Goal: Check status: Check status

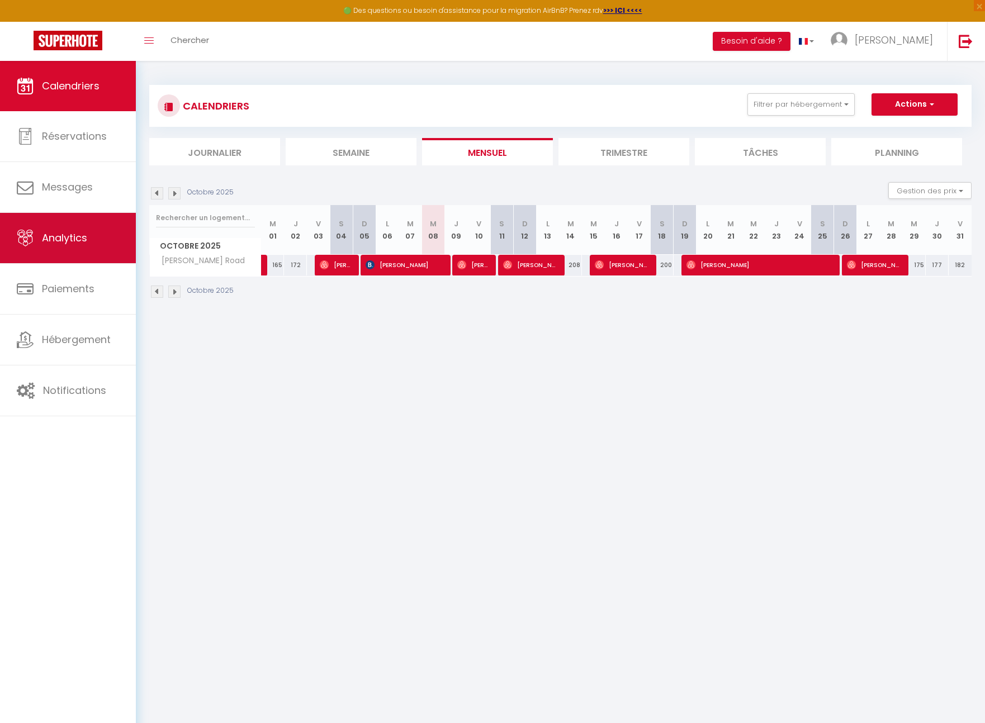
click at [88, 234] on link "Analytics" at bounding box center [68, 238] width 136 height 50
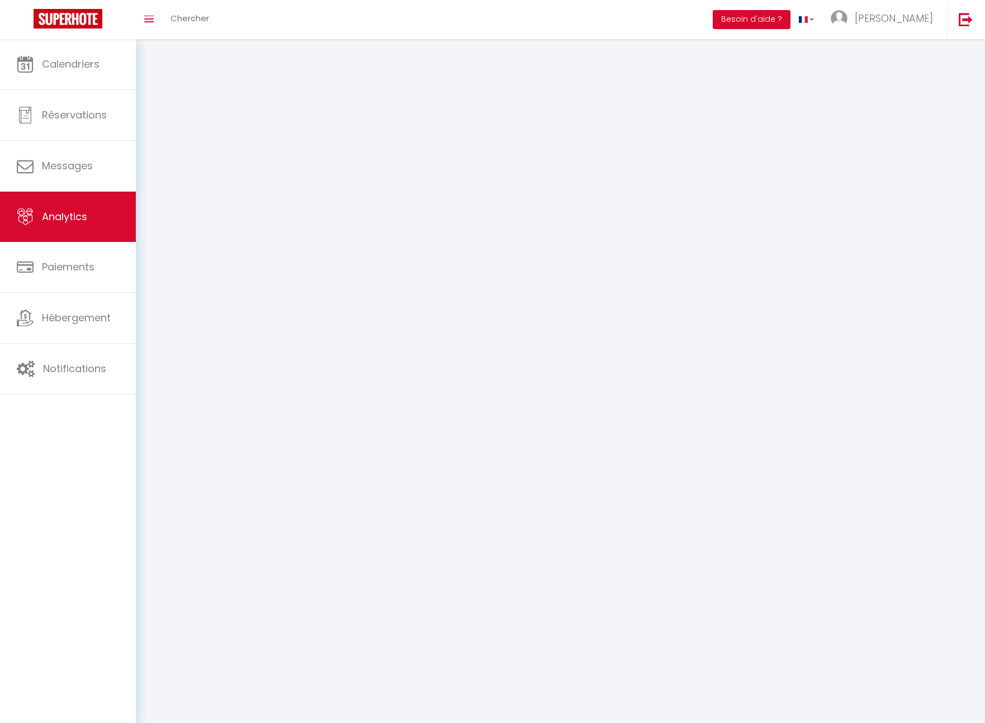
select select "2025"
select select "10"
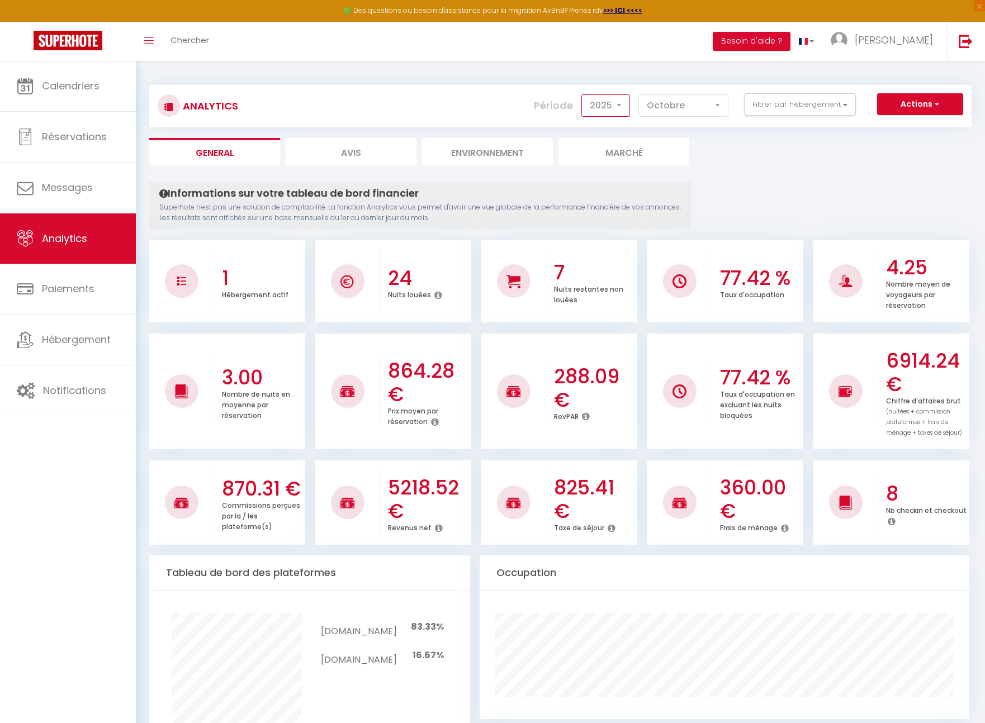
click at [606, 100] on select "2014 2015 2016 2017 2018 2019 2020 2021 2022 2023 2024 2025 2026 2027" at bounding box center [605, 105] width 49 height 22
click at [582, 94] on select "2014 2015 2016 2017 2018 2019 2020 2021 2022 2023 2024 2025 2026 2027" at bounding box center [605, 105] width 49 height 22
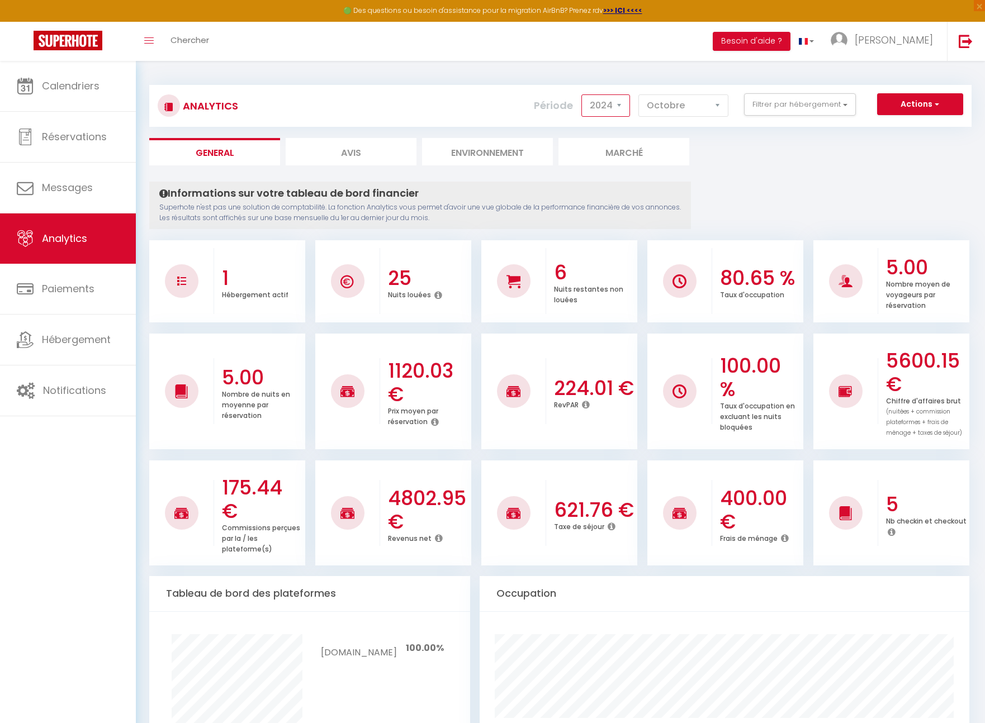
click at [615, 99] on select "2014 2015 2016 2017 2018 2019 2020 2021 2022 2023 2024 2025 2026 2027" at bounding box center [605, 105] width 49 height 22
select select "2025"
click at [582, 94] on select "2014 2015 2016 2017 2018 2019 2020 2021 2022 2023 2024 2025 2026 2027" at bounding box center [605, 105] width 49 height 22
